Goal: Task Accomplishment & Management: Manage account settings

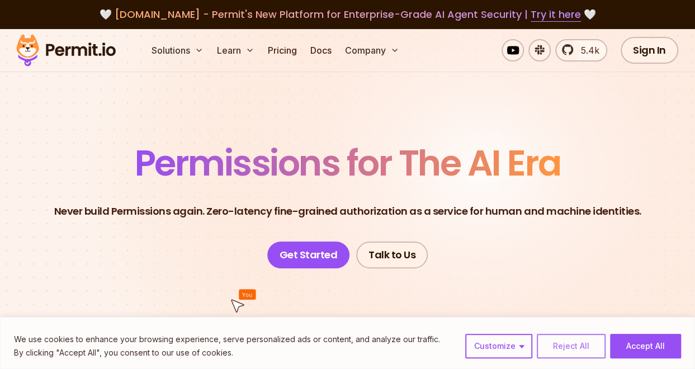
click at [558, 351] on button "Reject All" at bounding box center [571, 346] width 69 height 25
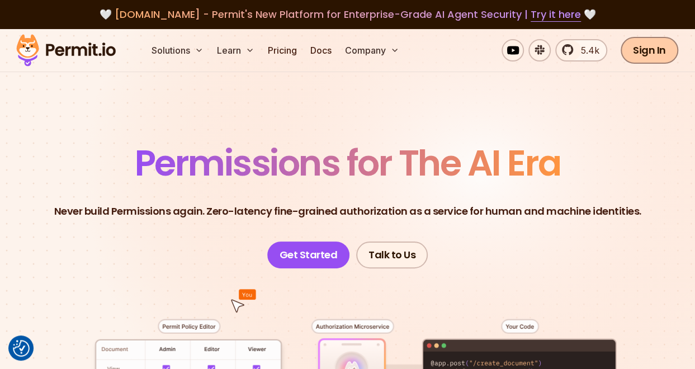
click at [650, 45] on link "Sign In" at bounding box center [650, 50] width 58 height 27
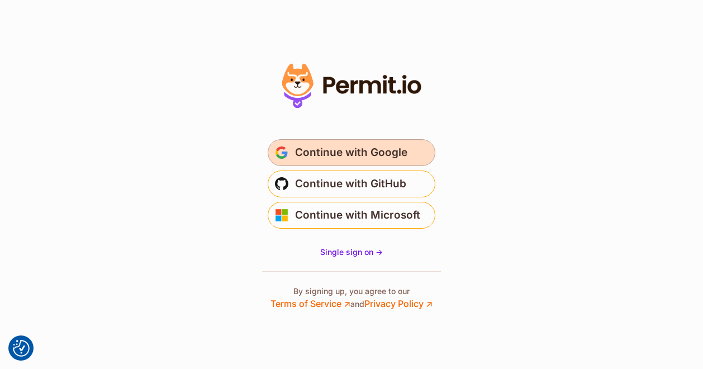
click at [395, 159] on span "Continue with Google" at bounding box center [351, 153] width 112 height 18
